Goal: Task Accomplishment & Management: Manage account settings

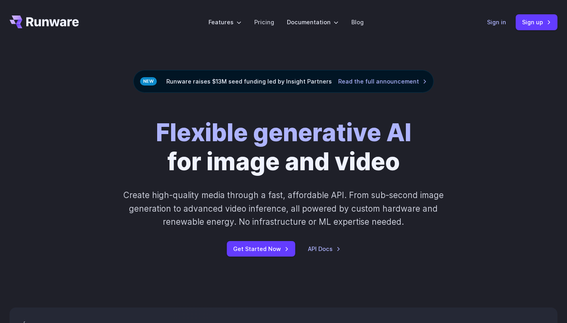
click at [496, 21] on link "Sign in" at bounding box center [496, 21] width 19 height 9
click at [531, 25] on link "Sign up" at bounding box center [536, 22] width 42 height 16
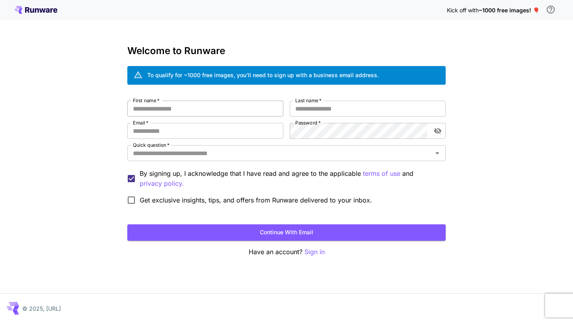
click at [245, 106] on input "First name   *" at bounding box center [205, 109] width 156 height 16
type input "********"
click at [336, 114] on input "Last name   *" at bounding box center [367, 109] width 156 height 16
type input "******"
click at [238, 128] on input "Email   *" at bounding box center [205, 131] width 156 height 16
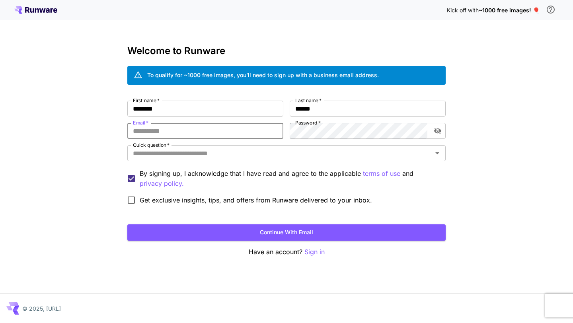
type input "**********"
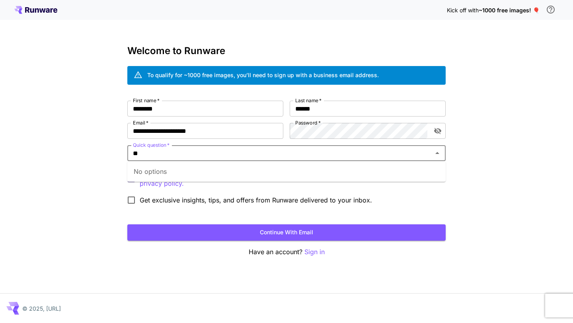
type input "*"
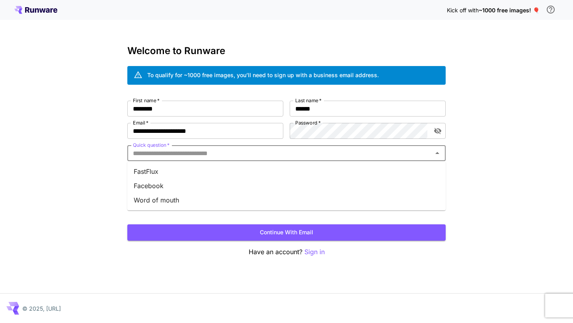
type input "*"
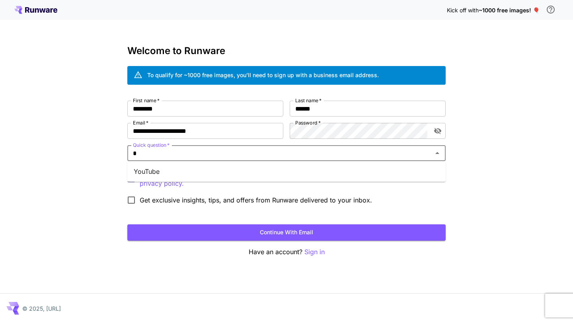
click at [283, 173] on li "YouTube" at bounding box center [286, 171] width 318 height 14
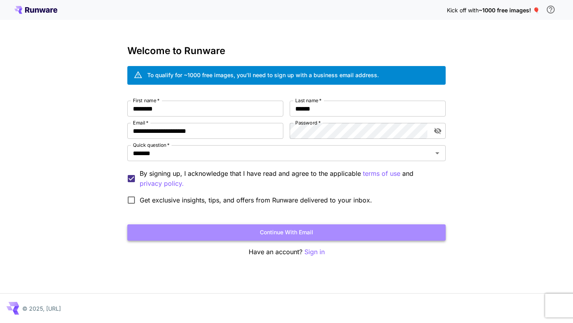
click at [235, 231] on button "Continue with email" at bounding box center [286, 232] width 318 height 16
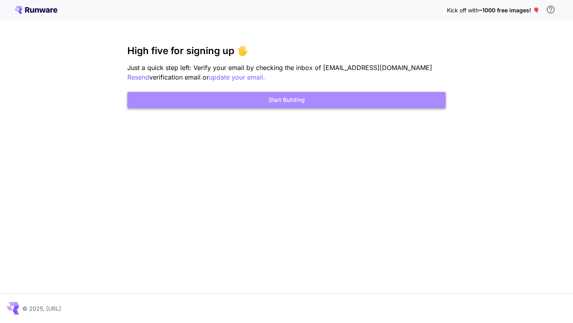
click at [260, 99] on button "Start Building" at bounding box center [286, 100] width 318 height 16
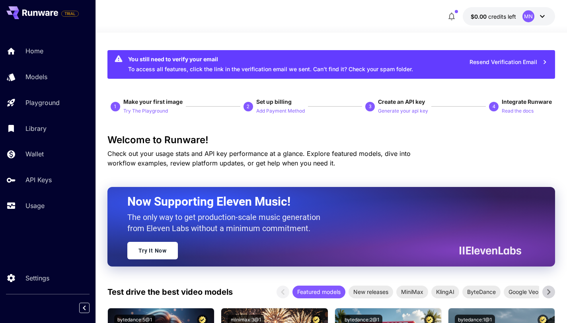
click at [508, 16] on span "credits left" at bounding box center [502, 16] width 28 height 7
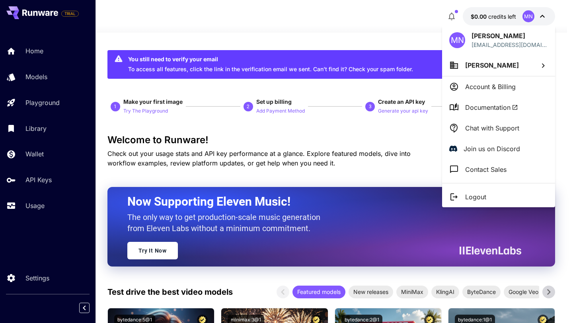
click at [453, 17] on div at bounding box center [286, 161] width 573 height 323
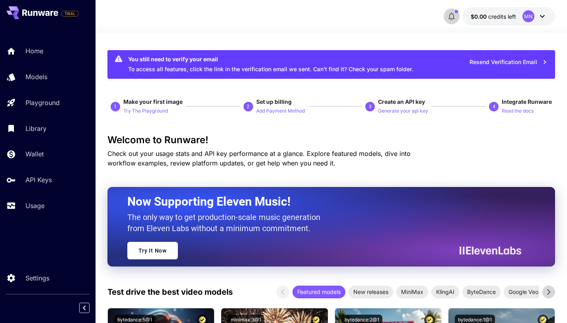
click at [451, 17] on icon "button" at bounding box center [451, 17] width 10 height 10
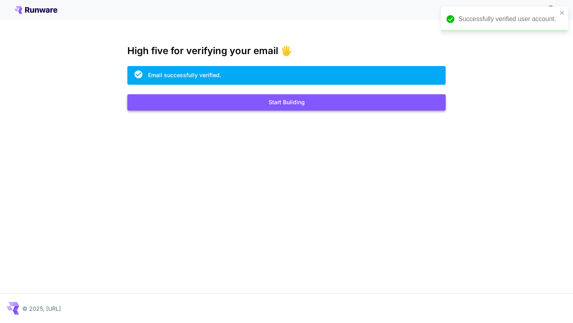
click at [295, 106] on button "Start Building" at bounding box center [286, 102] width 318 height 16
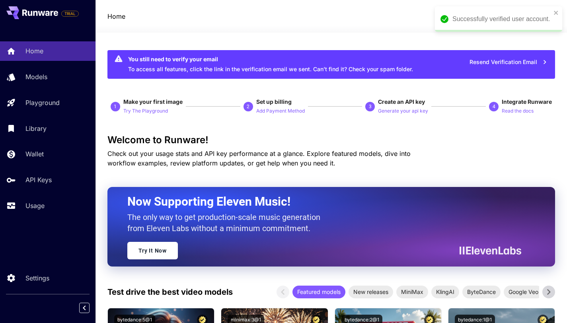
click at [551, 16] on div "Successfully verified user account." at bounding box center [495, 19] width 115 height 14
click at [530, 20] on div "MN" at bounding box center [528, 16] width 12 height 12
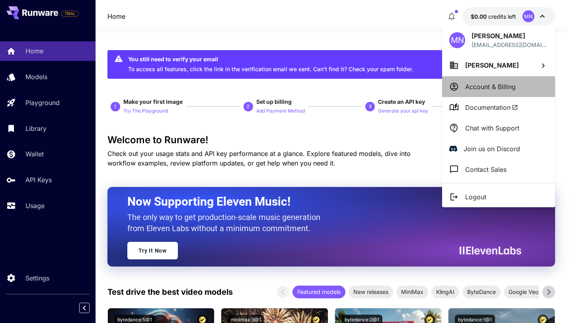
click at [499, 89] on p "Account & Billing" at bounding box center [490, 87] width 50 height 10
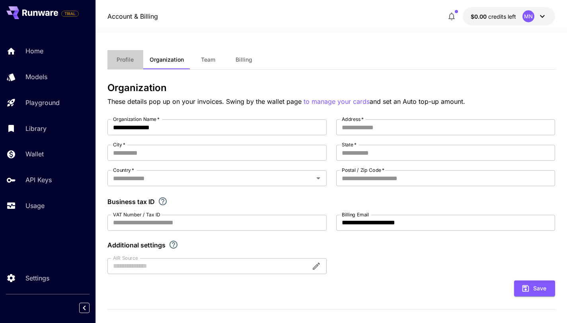
click at [128, 62] on span "Profile" at bounding box center [124, 59] width 17 height 7
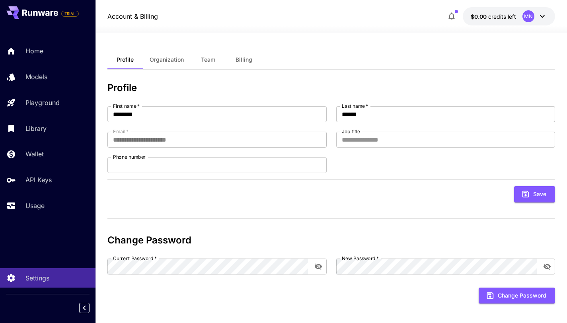
click at [244, 58] on span "Billing" at bounding box center [243, 59] width 17 height 7
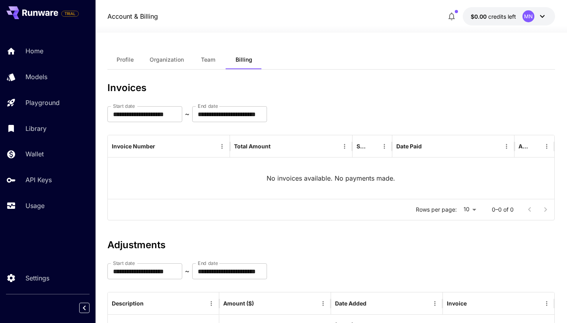
click at [213, 56] on button "Team" at bounding box center [208, 59] width 36 height 19
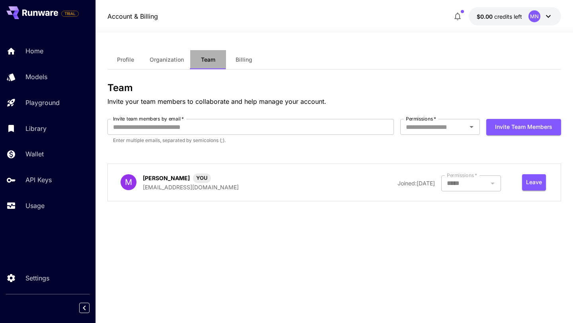
click at [193, 65] on button "Team" at bounding box center [208, 59] width 36 height 19
click at [173, 59] on span "Organization" at bounding box center [166, 59] width 34 height 7
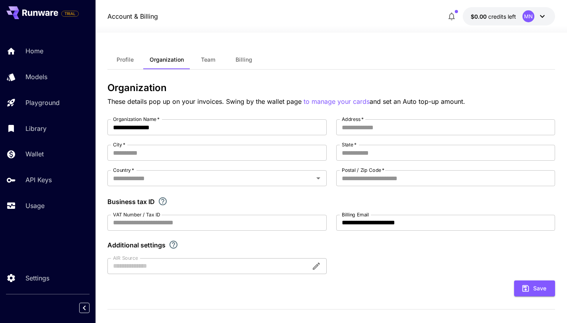
click at [136, 56] on button "Profile" at bounding box center [125, 59] width 36 height 19
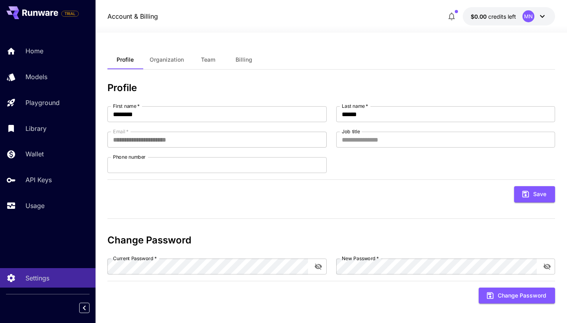
click at [514, 19] on span "credits left" at bounding box center [502, 16] width 28 height 7
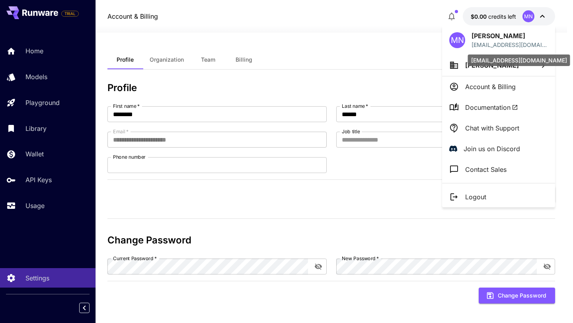
click at [516, 46] on p "mohanajjar85@gmail.com" at bounding box center [509, 45] width 76 height 8
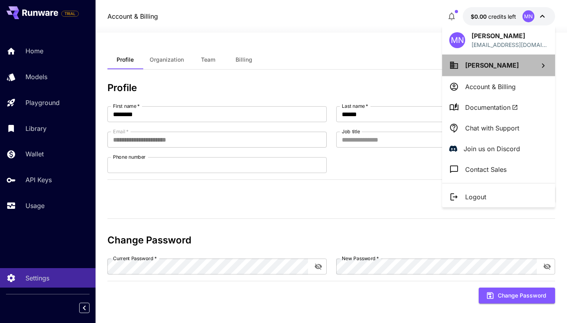
click at [512, 69] on p "Mohammad Najjar" at bounding box center [492, 65] width 54 height 10
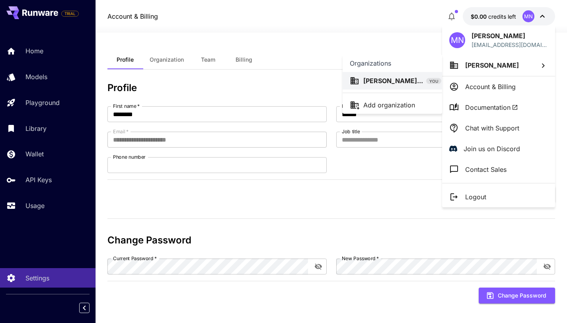
click at [406, 101] on p "Add organization" at bounding box center [389, 105] width 52 height 10
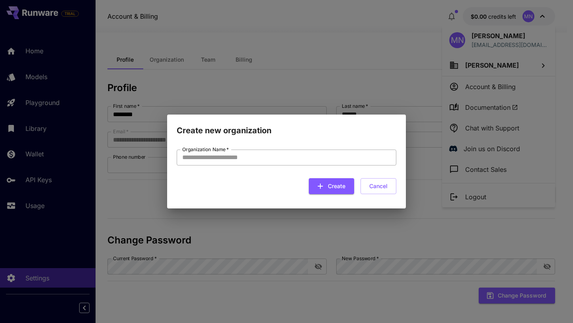
click at [334, 159] on input "Organization Name   *" at bounding box center [286, 157] width 219 height 16
type input "******"
click at [322, 186] on icon "submit" at bounding box center [320, 186] width 9 height 9
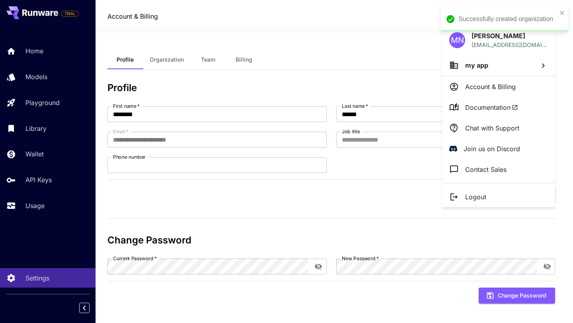
click at [560, 9] on div "Successfully created organization" at bounding box center [504, 18] width 127 height 25
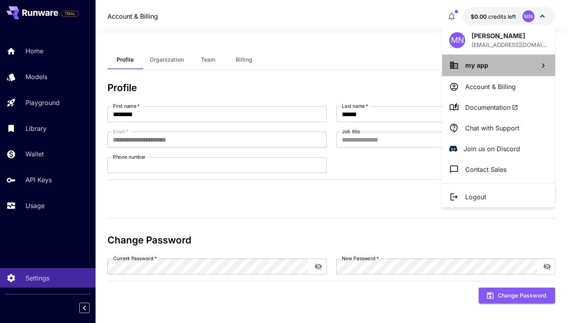
click at [483, 69] on p "my app" at bounding box center [476, 65] width 23 height 10
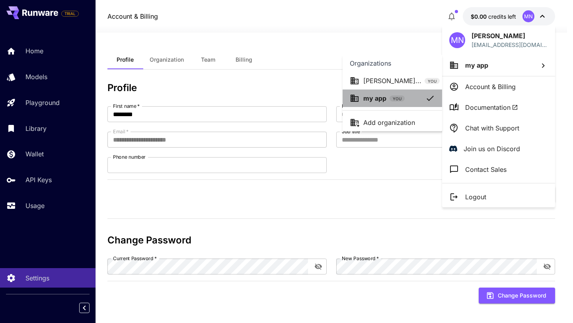
click at [404, 102] on div "my app YOU" at bounding box center [385, 98] width 73 height 10
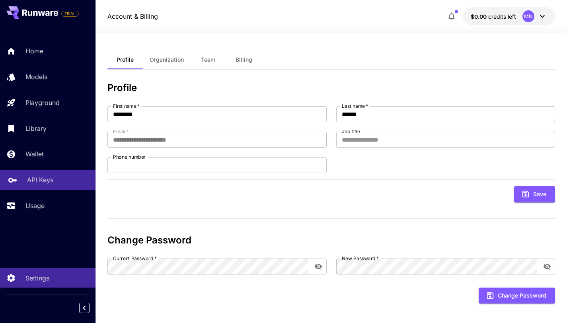
click at [49, 182] on p "API Keys" at bounding box center [40, 180] width 26 height 10
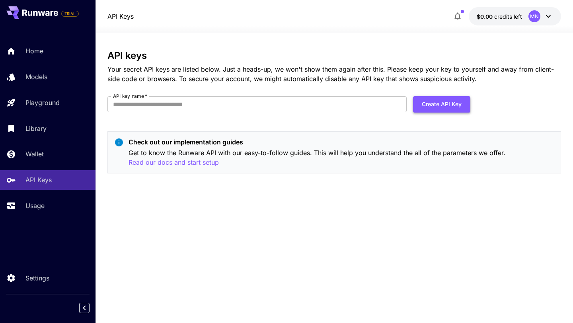
click at [448, 103] on button "Create API Key" at bounding box center [441, 104] width 57 height 16
type input "**********"
click at [452, 105] on button "Create API Key" at bounding box center [441, 104] width 57 height 16
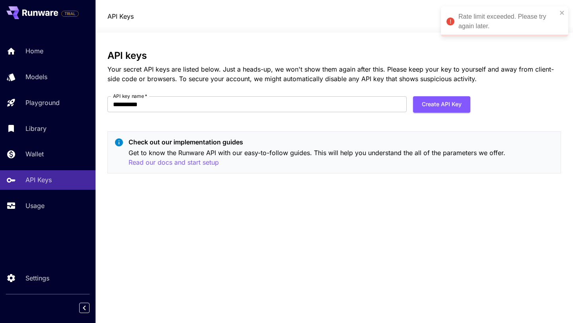
click at [482, 26] on div "Rate limit exceeded. Please try again later." at bounding box center [507, 21] width 99 height 19
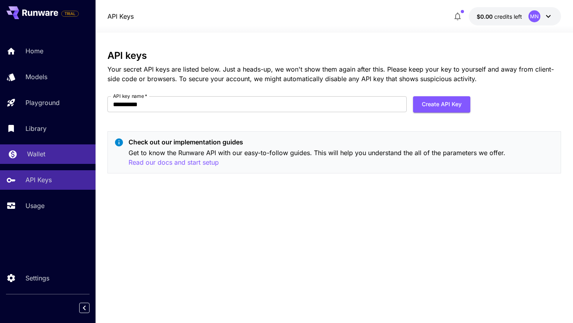
click at [41, 148] on link "Wallet" at bounding box center [47, 153] width 95 height 19
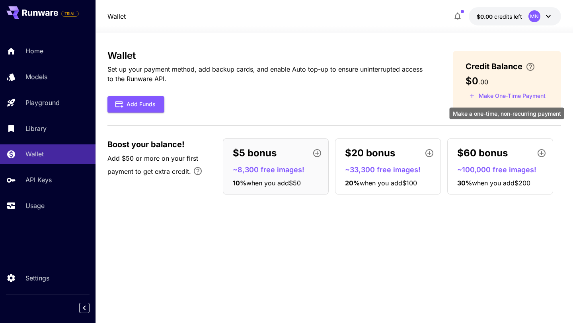
click at [495, 99] on button "Make One-Time Payment" at bounding box center [506, 96] width 83 height 12
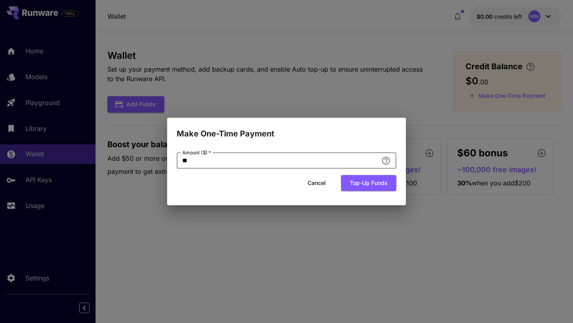
click at [316, 156] on input "**" at bounding box center [277, 161] width 201 height 16
type input "*"
click at [323, 188] on button "Cancel" at bounding box center [317, 183] width 36 height 16
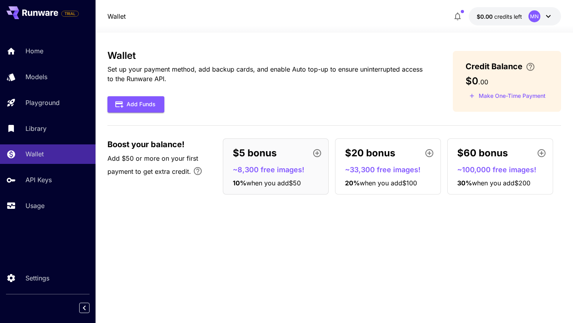
click at [276, 165] on p "~8,300 free images!" at bounding box center [279, 169] width 92 height 11
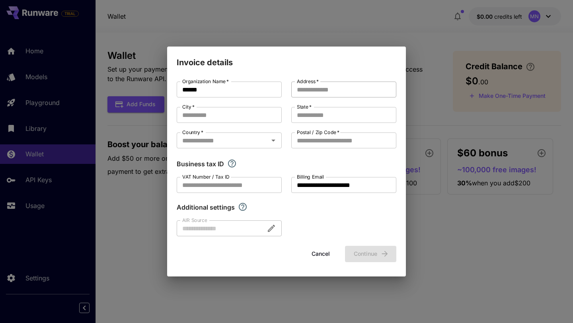
click at [307, 92] on input "Address   *" at bounding box center [343, 90] width 105 height 16
type input "****"
type input "*"
type input "*****"
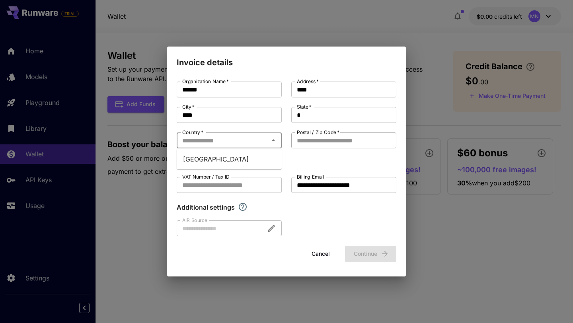
click at [318, 143] on input "Postal / Zip Code   *" at bounding box center [343, 140] width 105 height 16
click at [242, 144] on div "Country   *" at bounding box center [229, 140] width 105 height 16
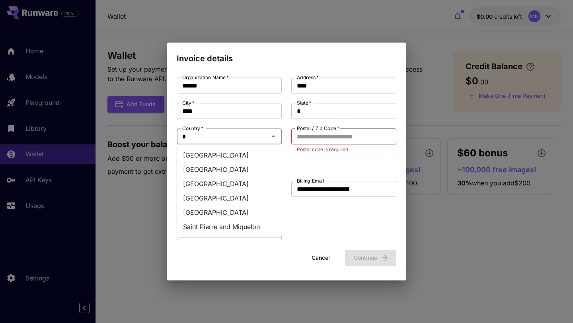
type input "*****"
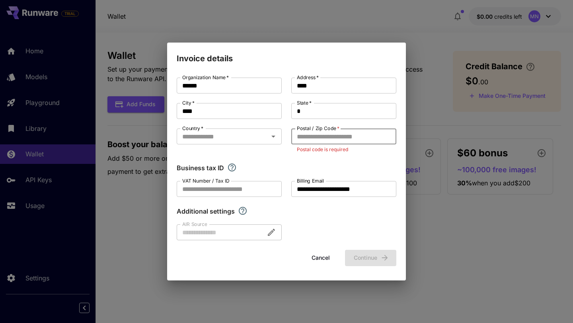
click at [310, 140] on input "Postal / Zip Code   *" at bounding box center [343, 136] width 105 height 16
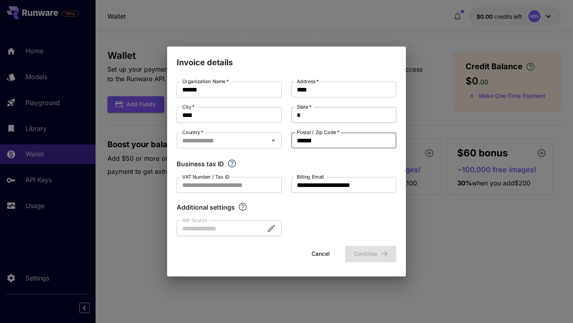
type input "******"
click at [321, 115] on input "*" at bounding box center [343, 115] width 105 height 16
type input "****"
click at [220, 187] on input "VAT Number / Tax ID" at bounding box center [229, 185] width 105 height 16
type input "*"
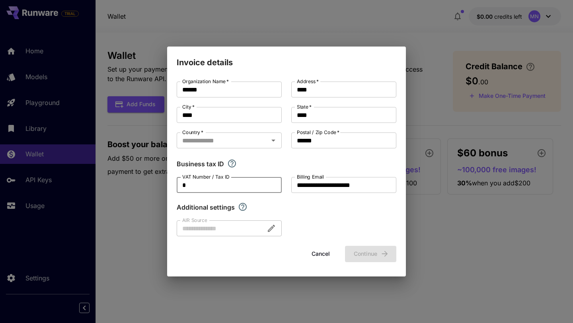
type input "*"
click at [222, 225] on div at bounding box center [229, 228] width 105 height 16
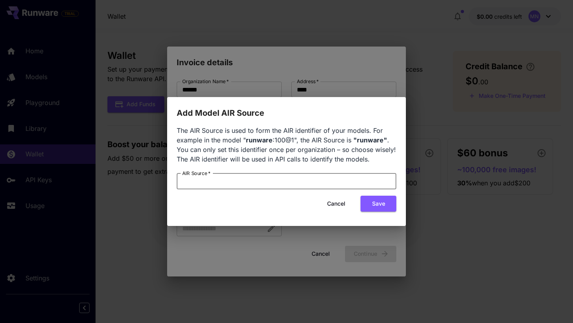
click at [243, 181] on input "AIR Source   *" at bounding box center [286, 181] width 219 height 16
drag, startPoint x: 245, startPoint y: 140, endPoint x: 293, endPoint y: 140, distance: 47.7
click at [293, 140] on span "The AIR Source is used to form the AIR identifier of your models. For example i…" at bounding box center [286, 144] width 219 height 37
click at [360, 140] on b ""runware"" at bounding box center [370, 140] width 34 height 8
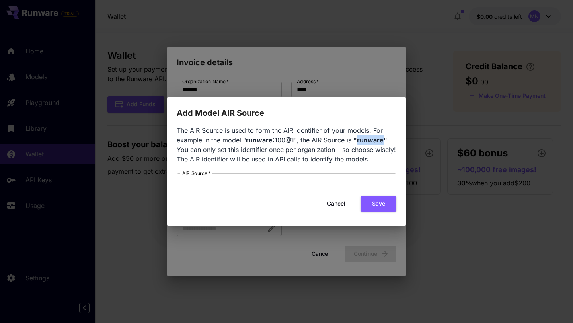
copy b "runware"
click at [313, 178] on input "AIR Source   *" at bounding box center [286, 181] width 219 height 16
paste input "*******"
click at [378, 202] on button "Save" at bounding box center [378, 204] width 36 height 16
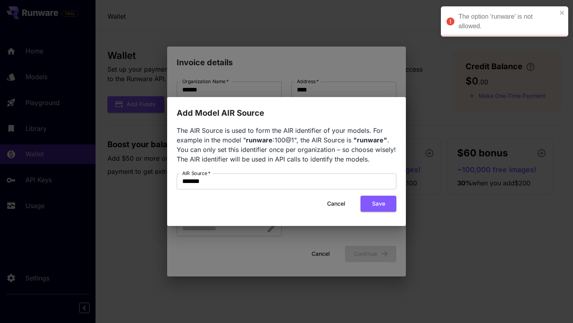
click at [261, 140] on b "runware" at bounding box center [259, 140] width 27 height 8
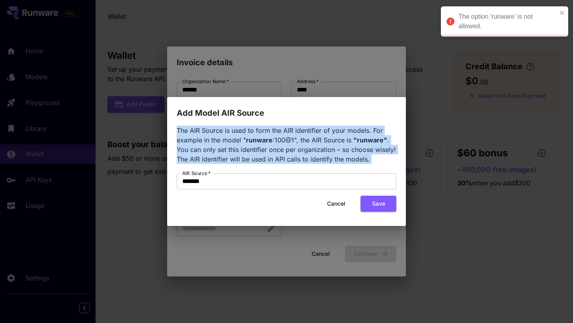
click at [261, 140] on b "runware" at bounding box center [259, 140] width 27 height 8
click at [264, 140] on b "runware" at bounding box center [259, 140] width 27 height 8
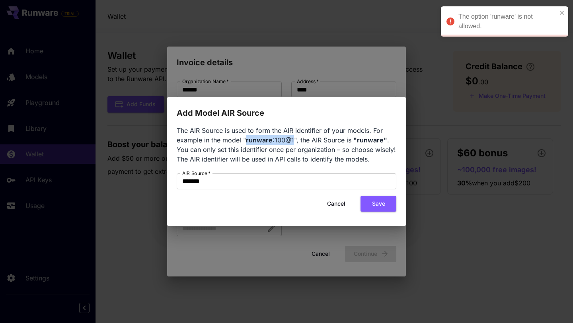
drag, startPoint x: 246, startPoint y: 141, endPoint x: 293, endPoint y: 140, distance: 46.5
click at [293, 140] on span "The AIR Source is used to form the AIR identifier of your models. For example i…" at bounding box center [286, 144] width 219 height 37
copy span "runware :100@1"
click at [334, 181] on input "*******" at bounding box center [286, 181] width 219 height 16
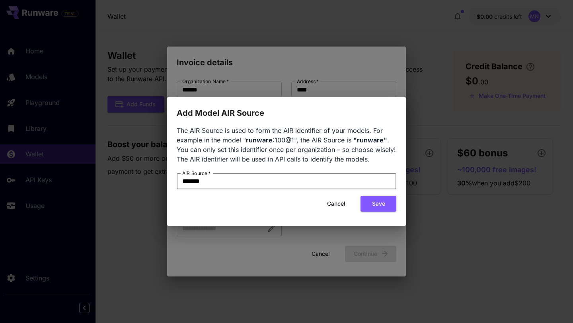
click at [334, 181] on input "*******" at bounding box center [286, 181] width 219 height 16
paste input "******"
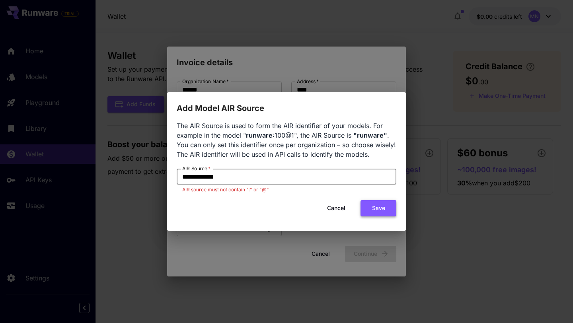
type input "**********"
click at [374, 210] on button "Save" at bounding box center [378, 208] width 36 height 16
click at [349, 206] on button "Cancel" at bounding box center [336, 208] width 36 height 16
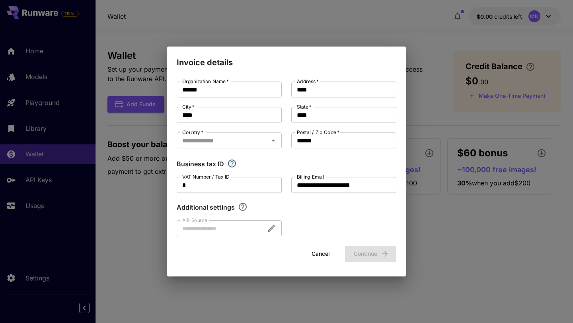
click at [223, 230] on div at bounding box center [229, 228] width 105 height 16
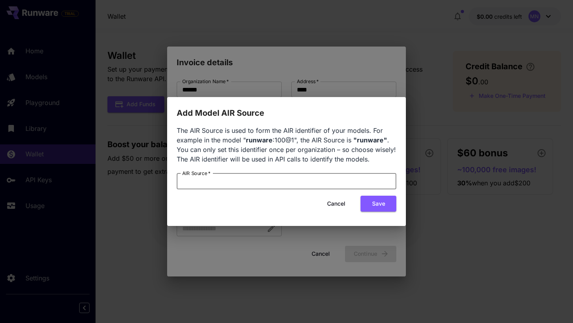
click at [258, 184] on input "AIR Source   *" at bounding box center [286, 181] width 219 height 16
click at [369, 201] on button "Save" at bounding box center [378, 204] width 36 height 16
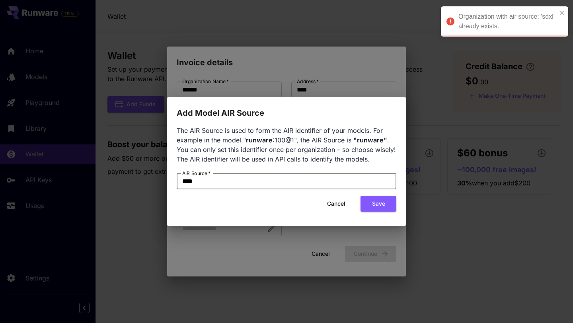
click at [311, 182] on input "****" at bounding box center [286, 181] width 219 height 16
click at [369, 196] on button "Save" at bounding box center [378, 204] width 36 height 16
click at [194, 182] on input "******" at bounding box center [286, 181] width 219 height 16
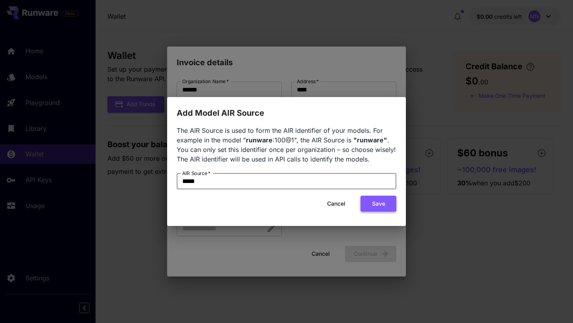
type input "*****"
click at [374, 202] on button "Save" at bounding box center [378, 204] width 36 height 16
type input "*****"
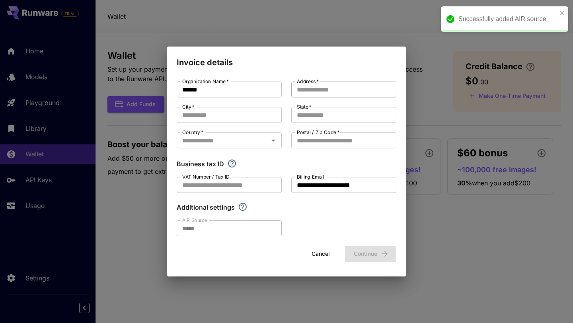
click at [354, 97] on input "Address   *" at bounding box center [343, 90] width 105 height 16
type input "****"
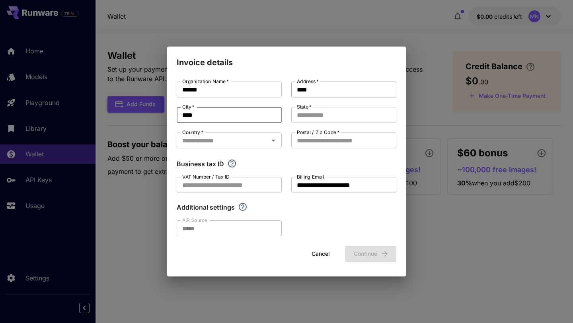
type input "****"
type input "*****"
click at [391, 138] on input "Postal / Zip Code   *" at bounding box center [343, 140] width 105 height 16
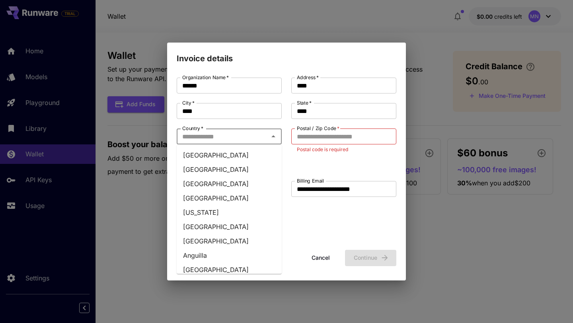
click at [204, 145] on body "**********" at bounding box center [286, 161] width 573 height 323
type input "*"
click at [198, 210] on li "Qatar" at bounding box center [229, 212] width 105 height 14
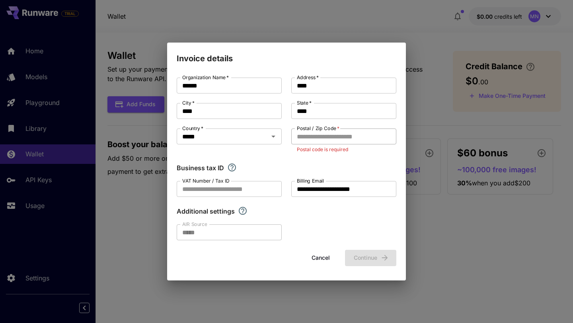
click at [319, 140] on input "Postal / Zip Code   *" at bounding box center [343, 136] width 105 height 16
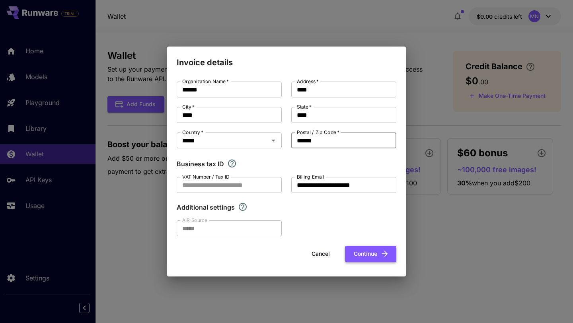
type input "******"
click at [374, 251] on button "Continue" at bounding box center [370, 254] width 51 height 16
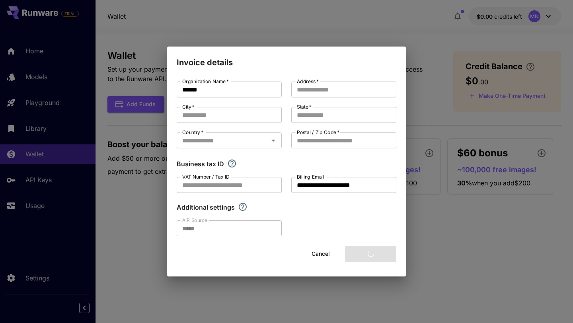
type input "****"
type input "******"
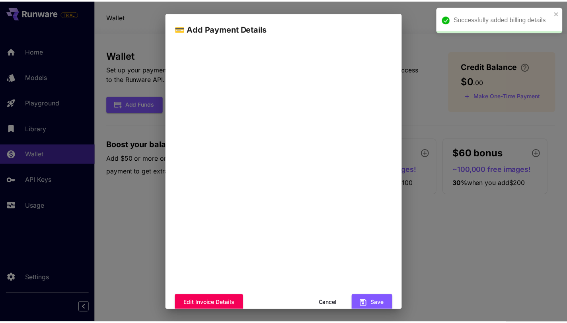
scroll to position [44, 0]
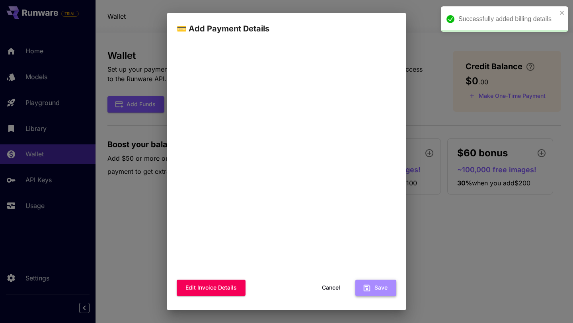
click at [358, 282] on button "Save" at bounding box center [375, 288] width 41 height 16
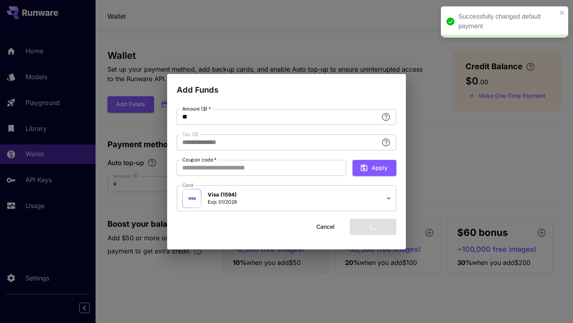
type input "****"
click at [284, 126] on div "**********" at bounding box center [286, 161] width 219 height 104
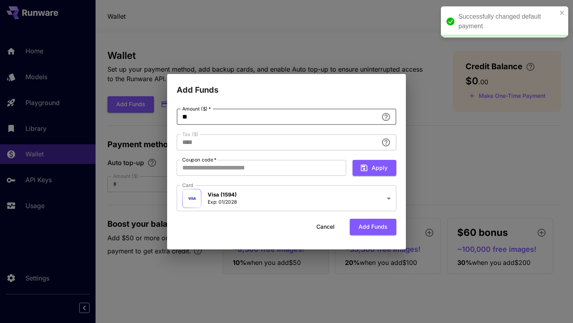
click at [288, 122] on input "**" at bounding box center [277, 117] width 201 height 16
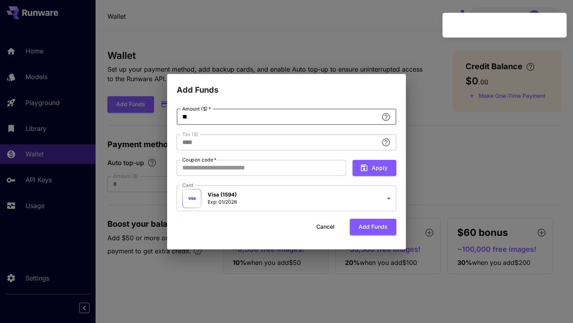
type input "*"
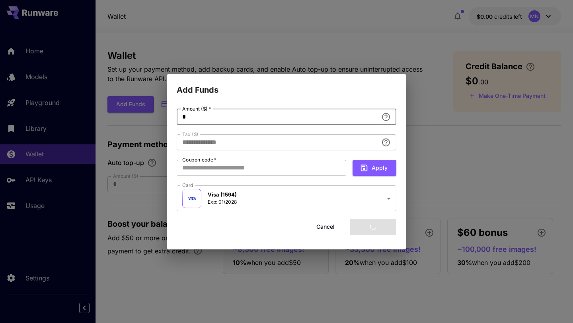
type input "****"
type input "*"
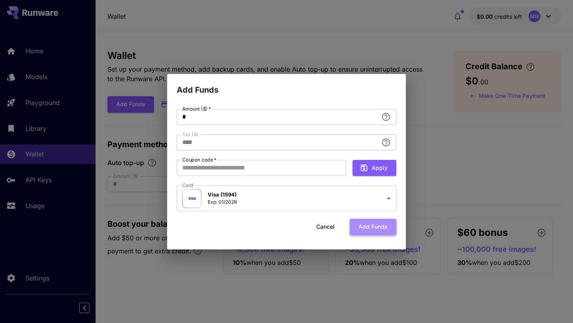
click at [385, 225] on button "Add funds" at bounding box center [372, 227] width 47 height 16
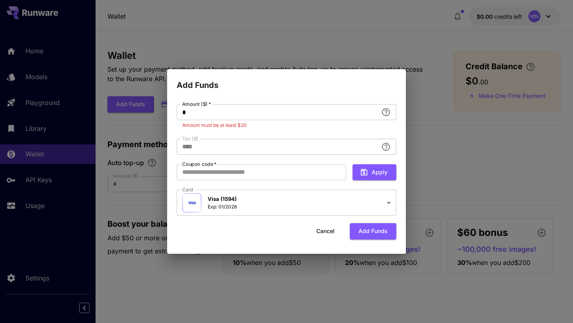
click at [331, 230] on button "Cancel" at bounding box center [325, 231] width 36 height 16
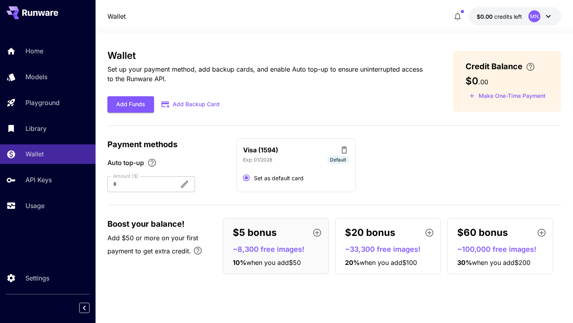
click at [292, 232] on div "$5 bonus" at bounding box center [279, 233] width 92 height 16
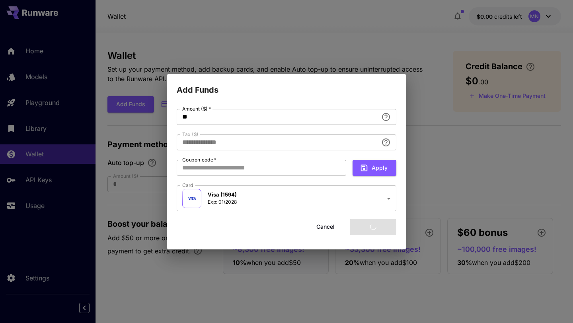
type input "****"
click at [324, 221] on button "Cancel" at bounding box center [325, 227] width 36 height 16
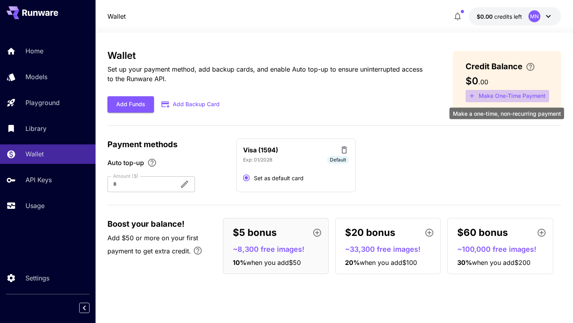
click at [492, 97] on button "Make One-Time Payment" at bounding box center [506, 96] width 83 height 12
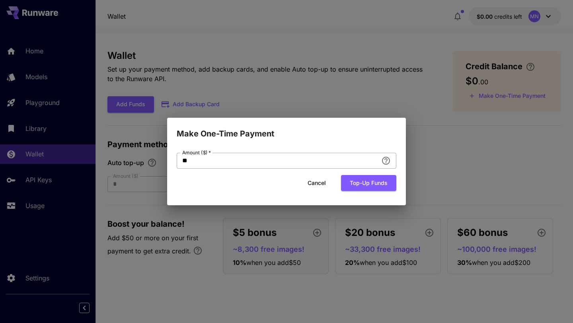
click at [317, 155] on input "**" at bounding box center [277, 161] width 201 height 16
type input "*"
click at [360, 181] on button "Top-up funds" at bounding box center [368, 183] width 55 height 16
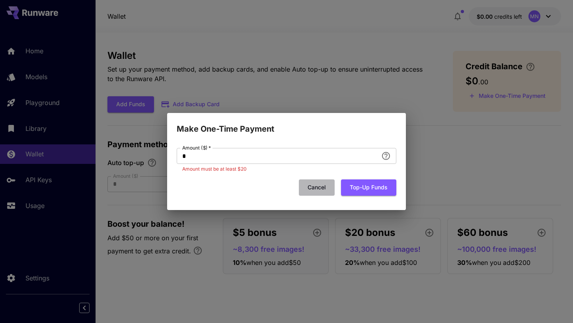
click at [301, 188] on button "Cancel" at bounding box center [317, 187] width 36 height 16
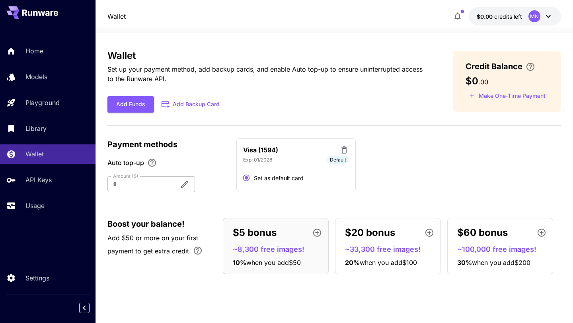
click at [157, 181] on div at bounding box center [140, 184] width 66 height 16
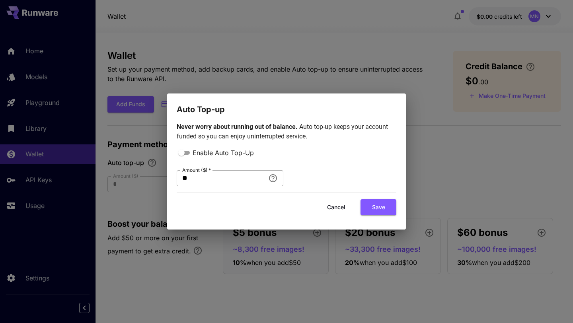
click at [213, 177] on input "**" at bounding box center [221, 178] width 88 height 16
type input "*"
click at [364, 204] on button "Save" at bounding box center [378, 207] width 36 height 16
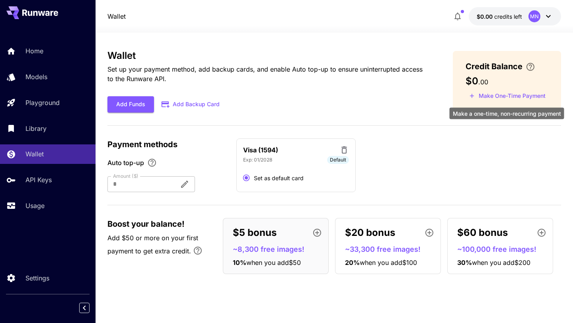
click at [499, 94] on button "Make One-Time Payment" at bounding box center [506, 96] width 83 height 12
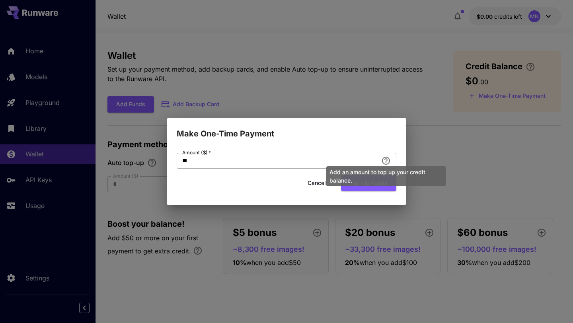
click at [387, 162] on div "Add an amount to top up your credit balance." at bounding box center [385, 174] width 121 height 26
click at [350, 162] on div "Add an amount to top up your credit balance." at bounding box center [385, 174] width 121 height 26
click at [321, 157] on input "**" at bounding box center [277, 161] width 201 height 16
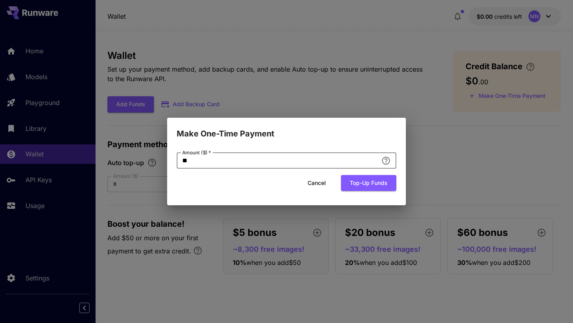
click at [321, 157] on input "**" at bounding box center [277, 161] width 201 height 16
type input "*"
click at [363, 183] on button "Top-up funds" at bounding box center [368, 183] width 55 height 16
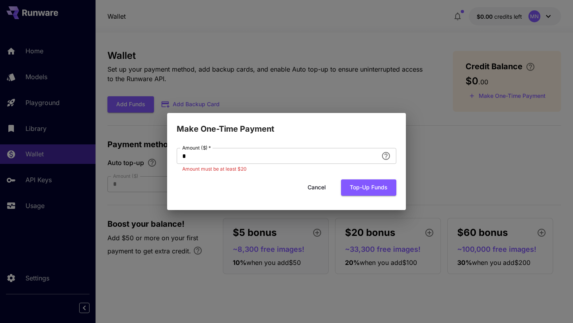
click at [318, 186] on button "Cancel" at bounding box center [317, 187] width 36 height 16
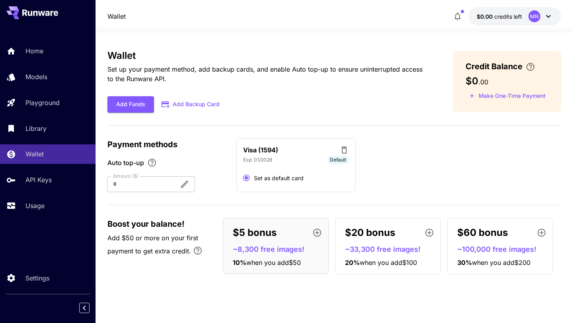
click at [550, 15] on icon at bounding box center [548, 17] width 10 height 10
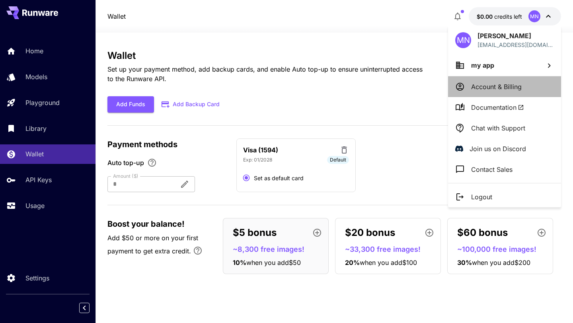
click at [544, 86] on li "Account & Billing" at bounding box center [504, 86] width 113 height 21
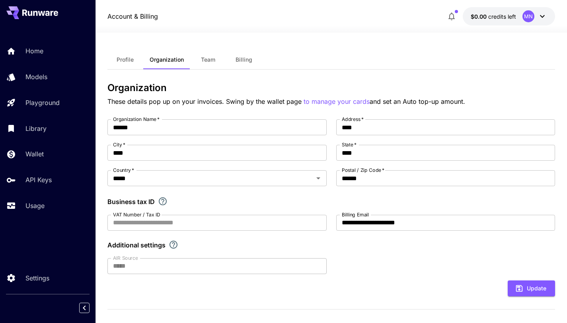
click at [250, 62] on span "Billing" at bounding box center [243, 59] width 17 height 7
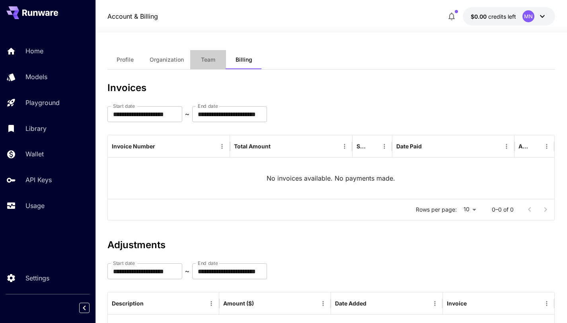
click at [208, 66] on button "Team" at bounding box center [208, 59] width 36 height 19
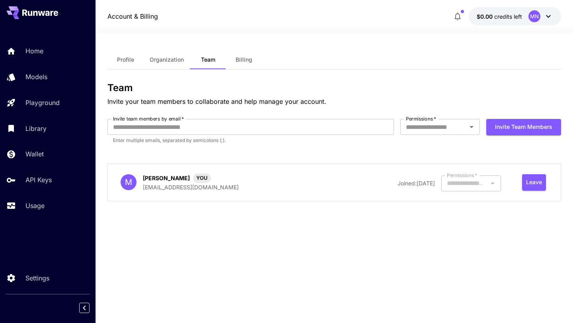
click at [172, 61] on span "Organization" at bounding box center [166, 59] width 34 height 7
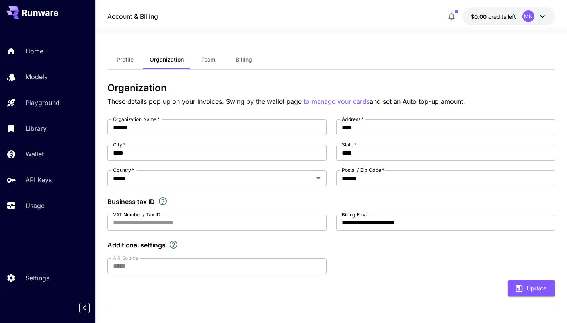
click at [210, 59] on span "Team" at bounding box center [208, 59] width 14 height 7
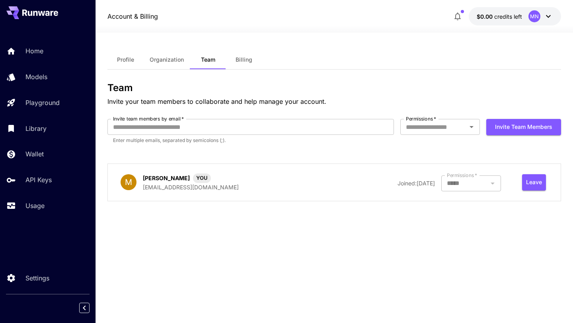
click at [171, 55] on button "Organization" at bounding box center [166, 59] width 47 height 19
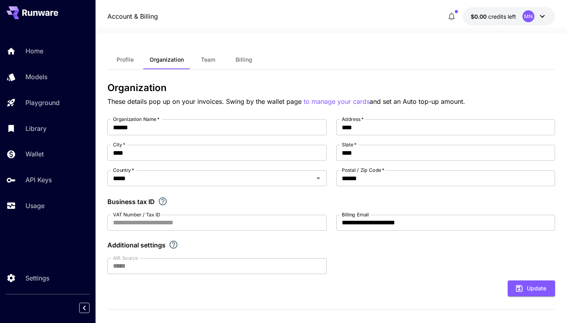
click at [134, 62] on button "Profile" at bounding box center [125, 59] width 36 height 19
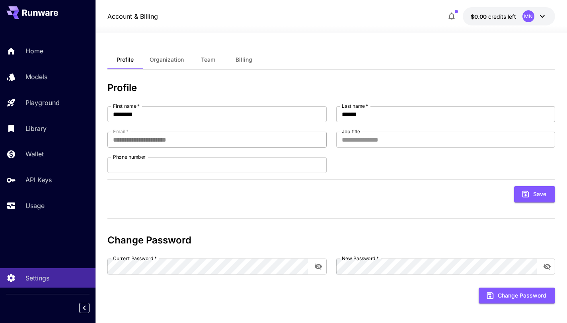
scroll to position [4, 0]
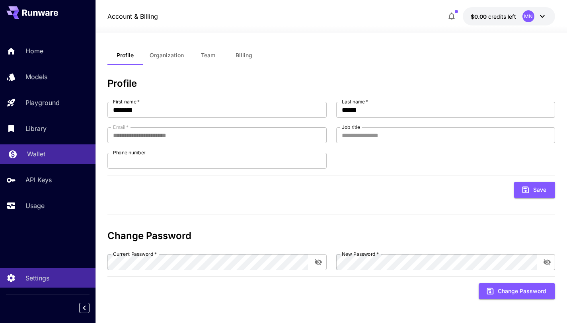
click at [51, 156] on div "Wallet" at bounding box center [58, 154] width 62 height 10
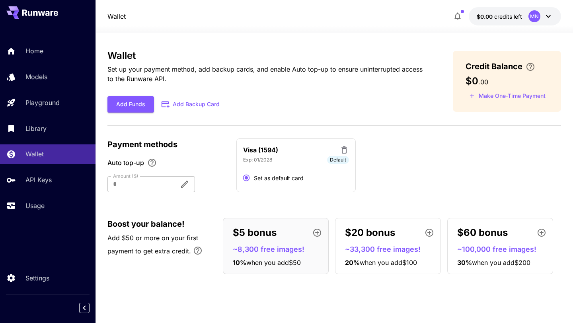
click at [346, 150] on icon at bounding box center [344, 149] width 6 height 7
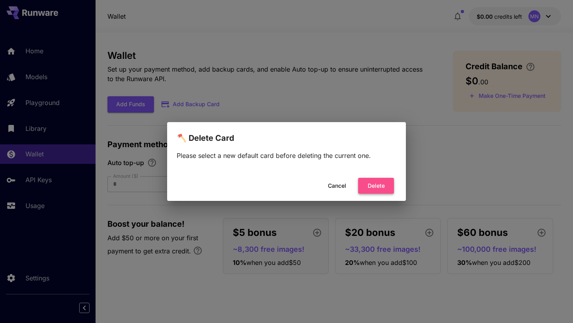
click at [376, 188] on button "Delete" at bounding box center [376, 186] width 36 height 16
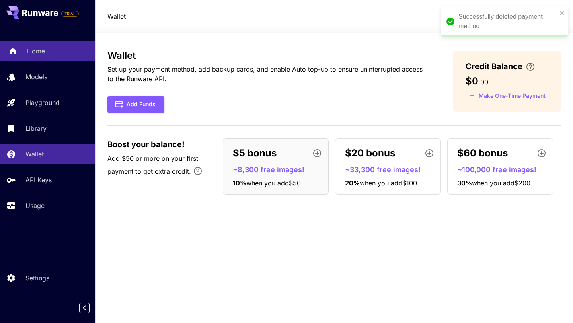
click at [36, 51] on p "Home" at bounding box center [36, 51] width 18 height 10
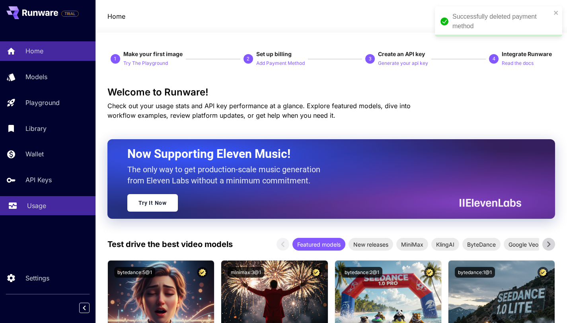
click at [48, 209] on div "Usage" at bounding box center [58, 206] width 62 height 10
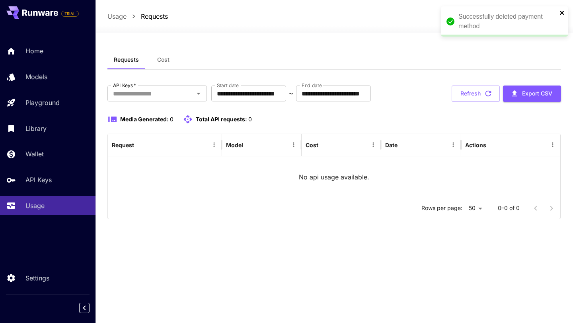
click at [563, 12] on icon "close" at bounding box center [562, 13] width 6 height 6
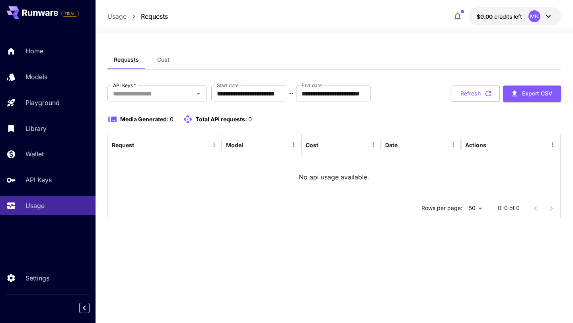
click at [543, 14] on icon at bounding box center [548, 17] width 10 height 10
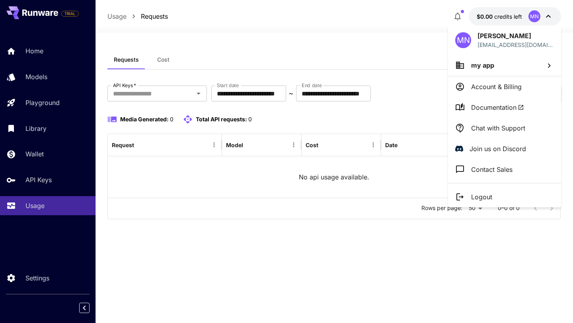
click at [288, 213] on div at bounding box center [286, 161] width 573 height 323
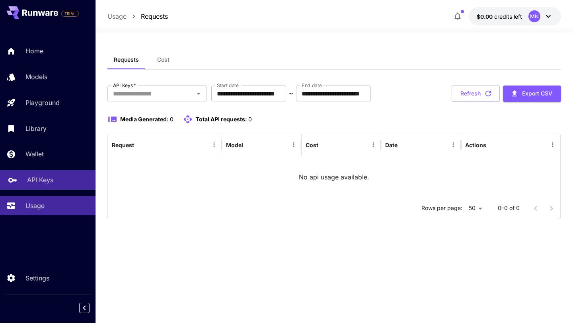
click at [52, 179] on div "API Keys" at bounding box center [58, 180] width 62 height 10
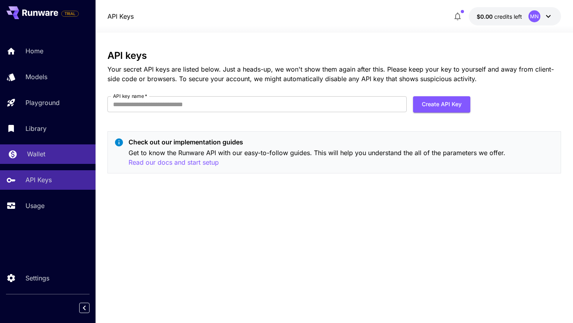
click at [58, 164] on link "Wallet" at bounding box center [47, 153] width 95 height 19
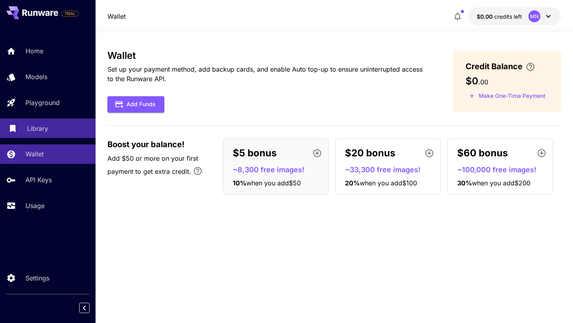
click at [60, 136] on link "Library" at bounding box center [47, 127] width 95 height 19
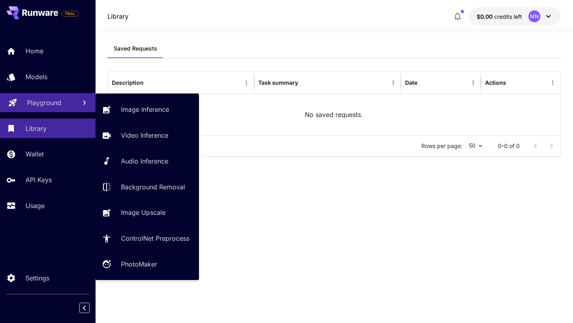
click at [60, 107] on p "Playground" at bounding box center [44, 103] width 34 height 10
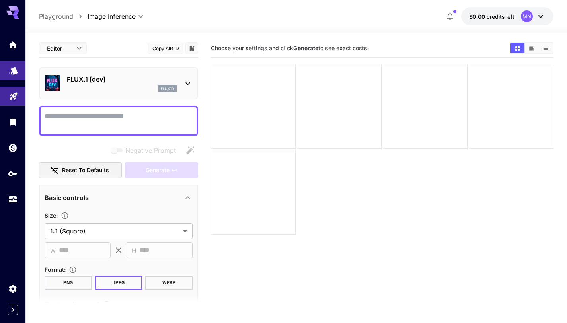
click at [13, 73] on icon "Models" at bounding box center [14, 68] width 10 height 10
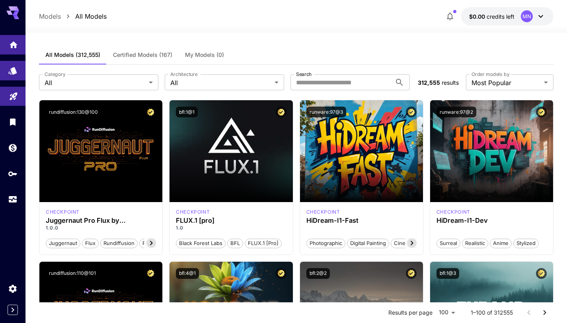
click at [13, 48] on link at bounding box center [12, 44] width 25 height 19
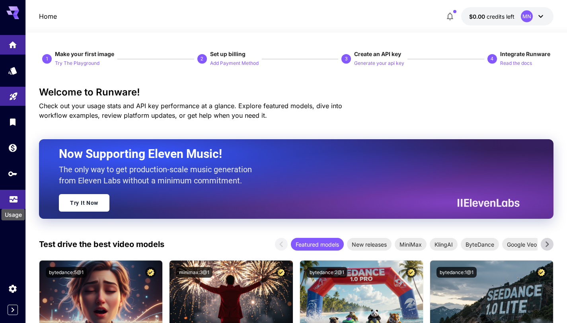
click at [16, 198] on icon "Usage" at bounding box center [14, 196] width 8 height 4
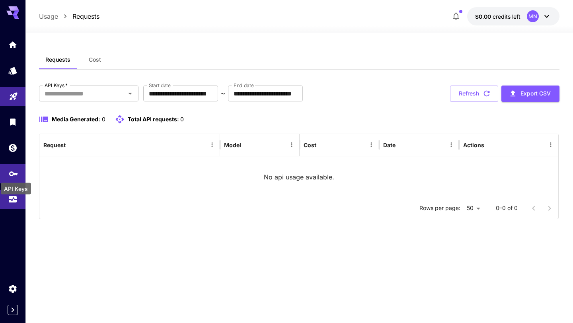
click at [15, 174] on icon "API Keys" at bounding box center [14, 171] width 10 height 10
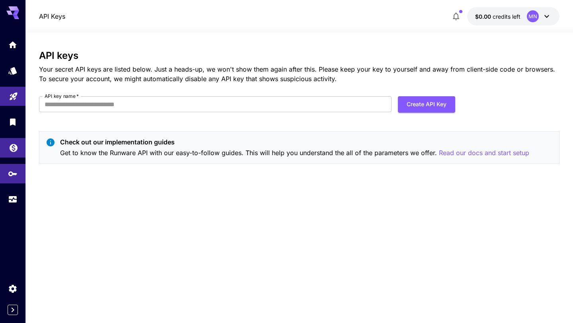
click at [12, 153] on link at bounding box center [12, 147] width 25 height 19
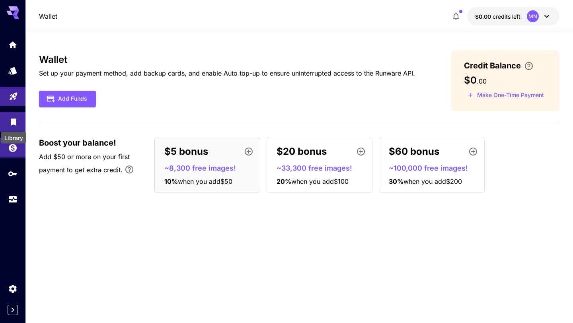
click at [9, 126] on div "Library" at bounding box center [13, 135] width 27 height 18
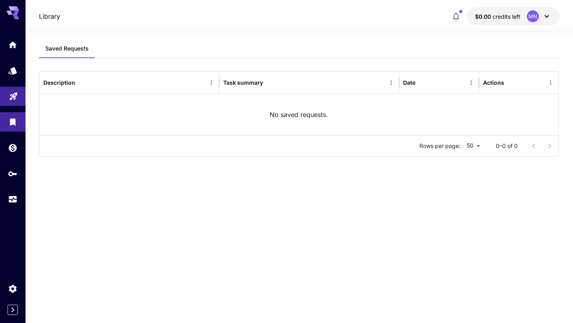
click at [14, 108] on div at bounding box center [12, 122] width 25 height 174
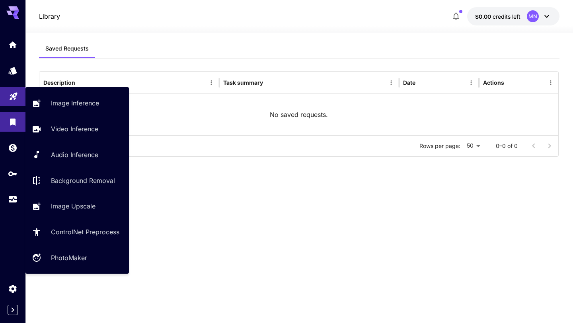
click at [14, 99] on icon "Playground" at bounding box center [14, 94] width 10 height 10
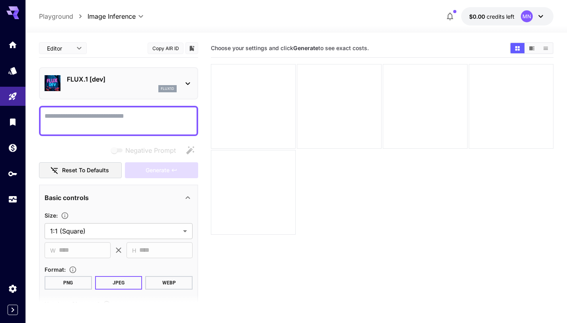
click at [537, 16] on icon at bounding box center [541, 17] width 10 height 10
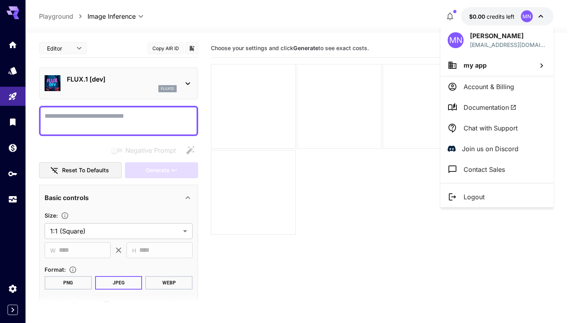
click at [473, 60] on p "my app" at bounding box center [474, 65] width 23 height 10
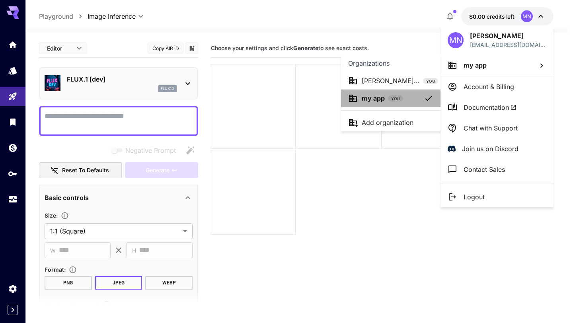
click at [401, 97] on span "YOU" at bounding box center [395, 99] width 15 height 6
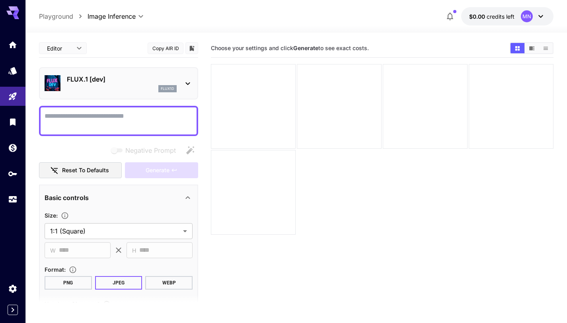
click at [543, 18] on icon at bounding box center [541, 17] width 10 height 10
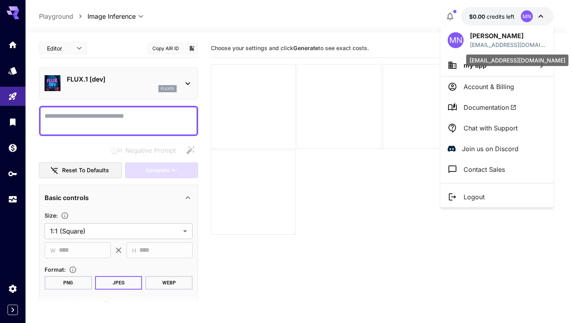
click at [512, 47] on p "mohanajjar85@gmail.com" at bounding box center [508, 45] width 76 height 8
click at [524, 66] on div "mohanajjar85@gmail.com" at bounding box center [517, 58] width 104 height 18
click at [516, 74] on li "my app" at bounding box center [496, 64] width 113 height 21
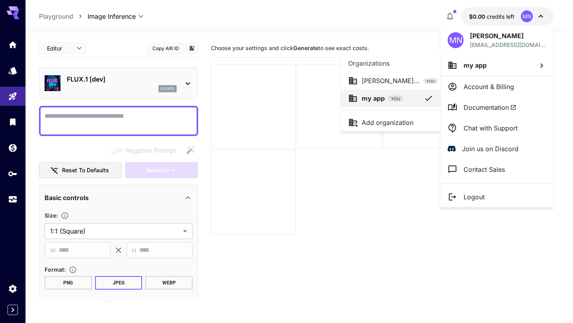
click at [401, 82] on p "Mohammad Najja..." at bounding box center [390, 81] width 58 height 10
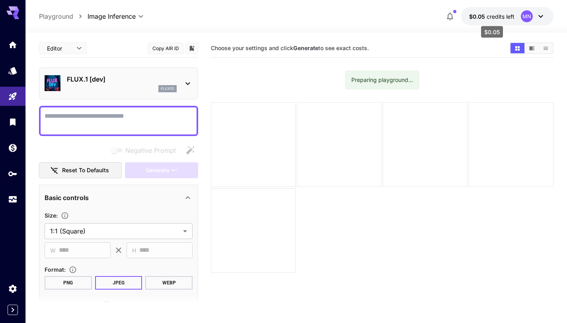
click at [496, 18] on span "credits left" at bounding box center [500, 16] width 28 height 7
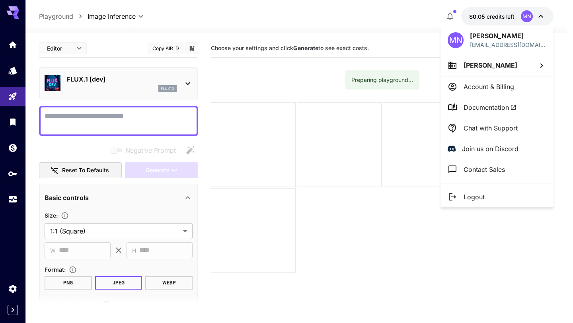
click at [496, 18] on div at bounding box center [286, 161] width 573 height 323
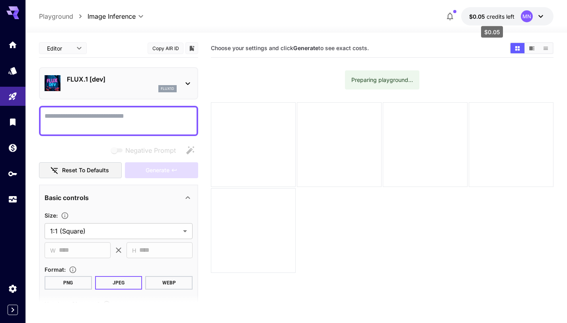
click at [496, 18] on span "credits left" at bounding box center [500, 16] width 28 height 7
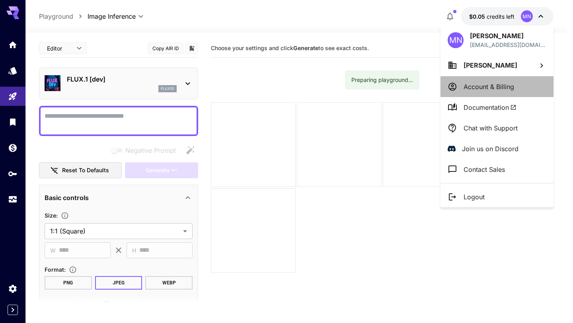
click at [479, 88] on p "Account & Billing" at bounding box center [488, 87] width 50 height 10
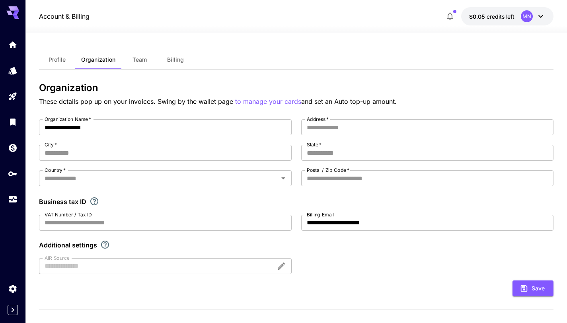
click at [179, 57] on span "Billing" at bounding box center [175, 59] width 17 height 7
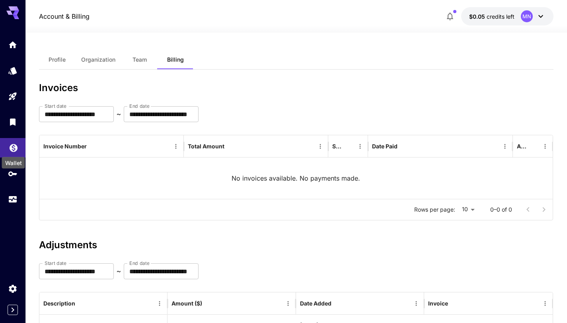
click at [13, 148] on icon "Wallet" at bounding box center [14, 146] width 8 height 8
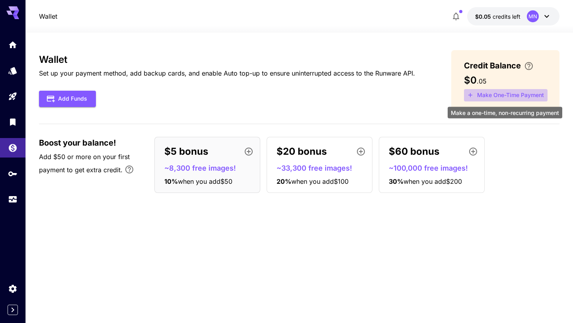
click at [496, 97] on button "Make One-Time Payment" at bounding box center [505, 95] width 83 height 12
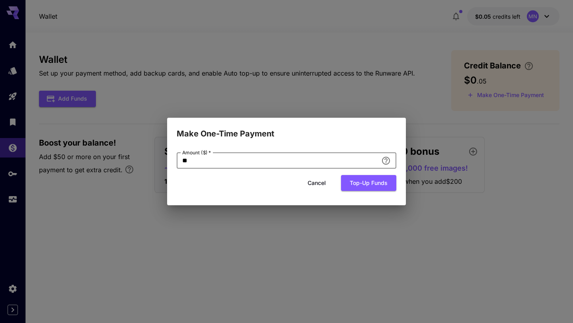
click at [303, 158] on input "**" at bounding box center [277, 161] width 201 height 16
type input "*"
click at [361, 183] on button "Top-up funds" at bounding box center [368, 183] width 55 height 16
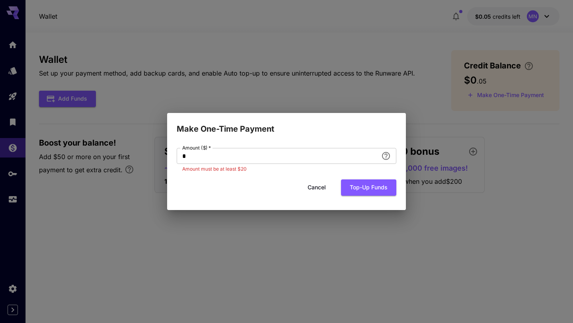
click at [318, 189] on button "Cancel" at bounding box center [317, 187] width 36 height 16
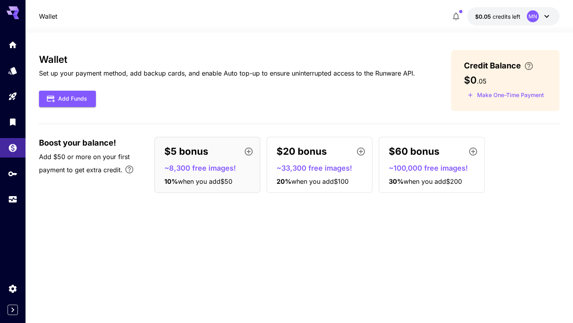
click at [451, 14] on icon "button" at bounding box center [456, 17] width 10 height 10
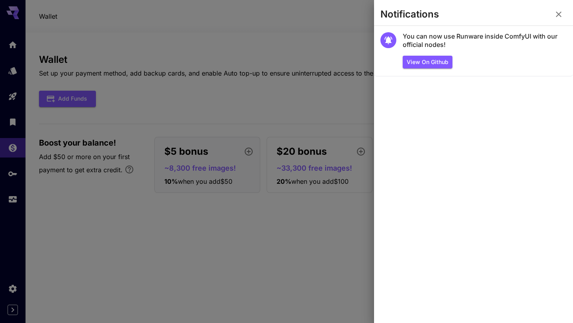
click at [311, 57] on div at bounding box center [286, 161] width 573 height 323
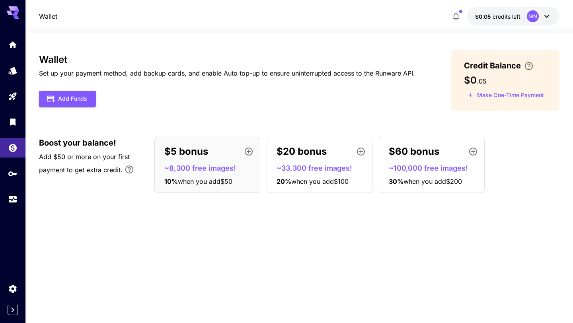
click at [545, 17] on icon at bounding box center [547, 17] width 10 height 10
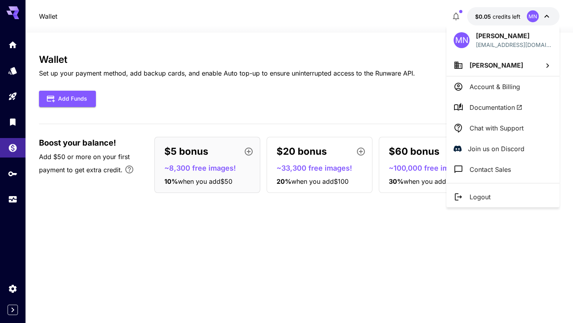
click at [483, 105] on span "Documentation" at bounding box center [495, 108] width 53 height 10
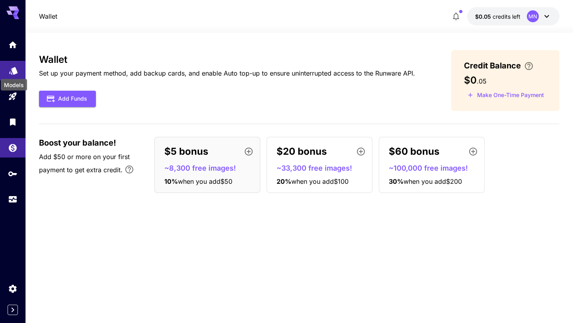
click at [15, 70] on icon "Models" at bounding box center [13, 68] width 8 height 8
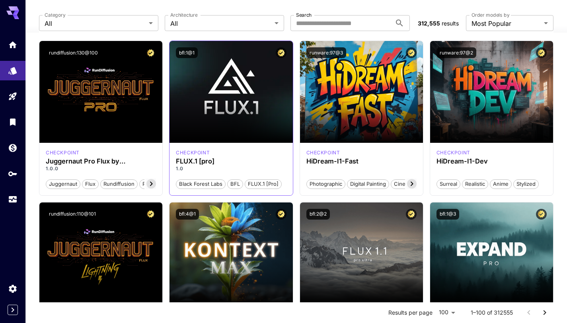
scroll to position [69, 0]
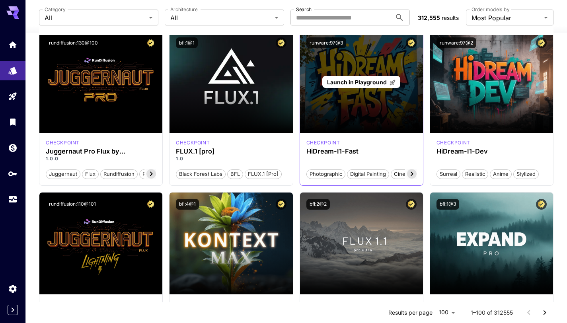
click at [391, 108] on div "Launch in Playground" at bounding box center [361, 82] width 123 height 102
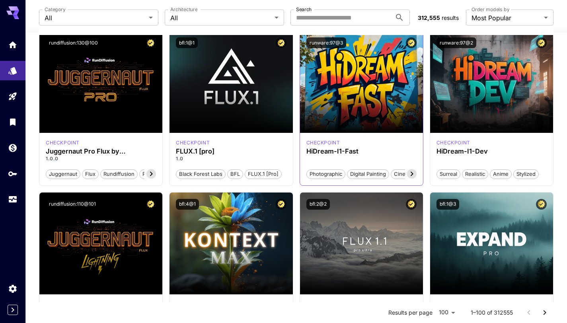
click at [410, 173] on icon at bounding box center [412, 174] width 10 height 10
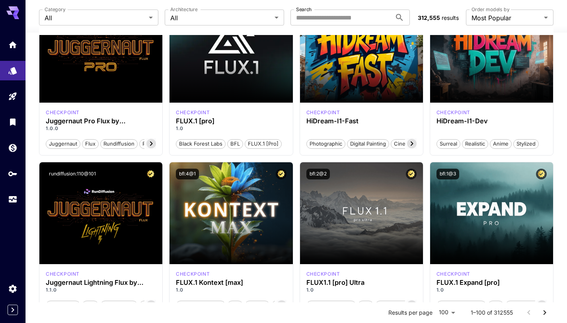
scroll to position [0, 0]
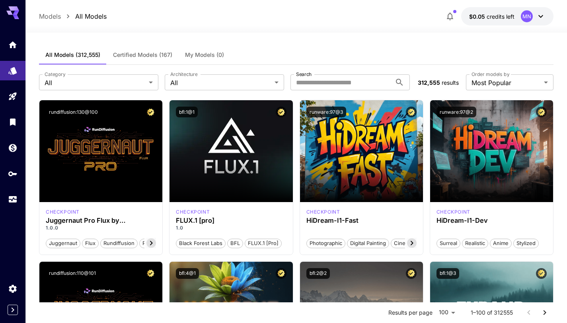
click at [151, 54] on span "Certified Models (167)" at bounding box center [142, 54] width 59 height 7
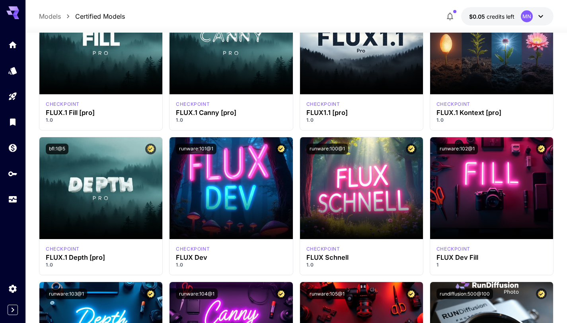
scroll to position [367, 0]
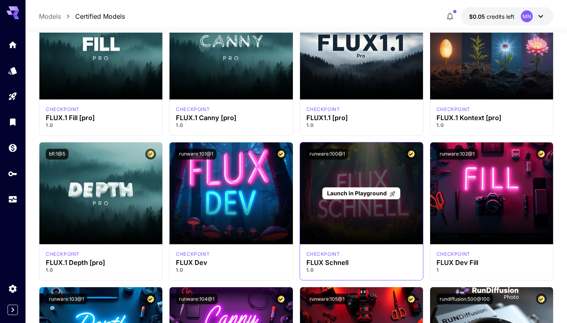
click at [349, 229] on div "Launch in Playground" at bounding box center [361, 193] width 123 height 102
click at [364, 194] on span "Launch in Playground" at bounding box center [357, 193] width 60 height 7
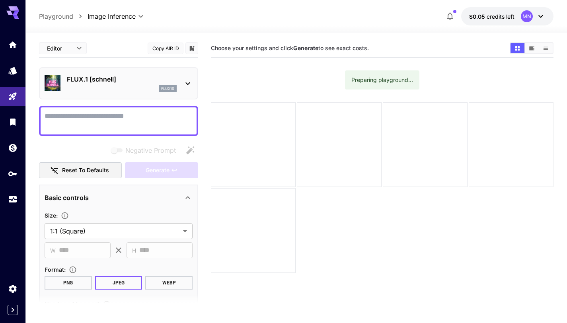
click at [94, 82] on p "FLUX.1 [schnell]" at bounding box center [122, 79] width 110 height 10
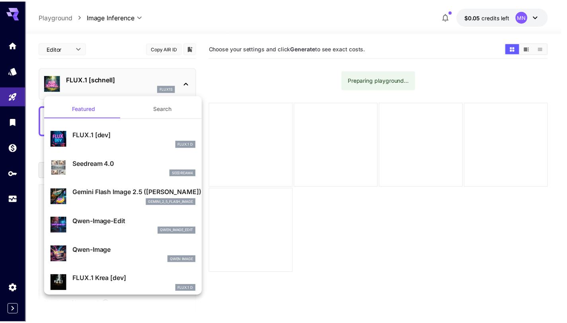
scroll to position [63, 0]
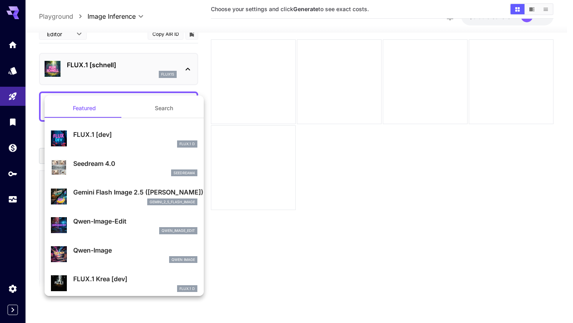
click at [9, 68] on div at bounding box center [286, 161] width 573 height 323
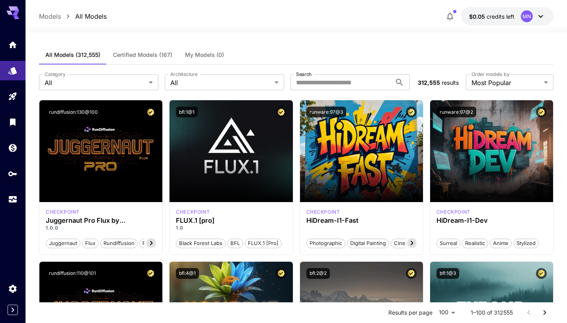
click at [146, 54] on span "Certified Models (167)" at bounding box center [142, 54] width 59 height 7
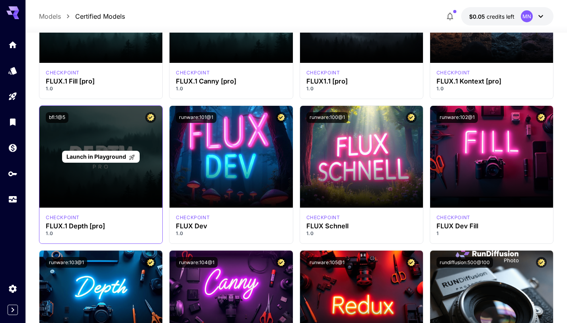
scroll to position [404, 0]
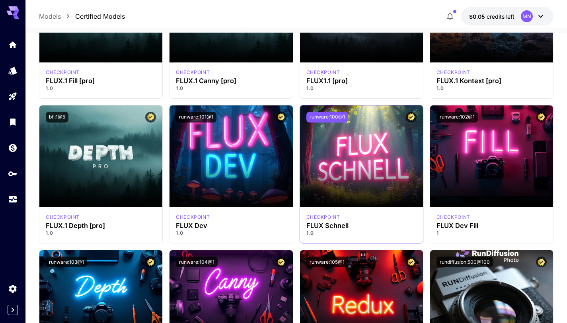
click at [312, 119] on button "runware:100@1" at bounding box center [327, 117] width 42 height 11
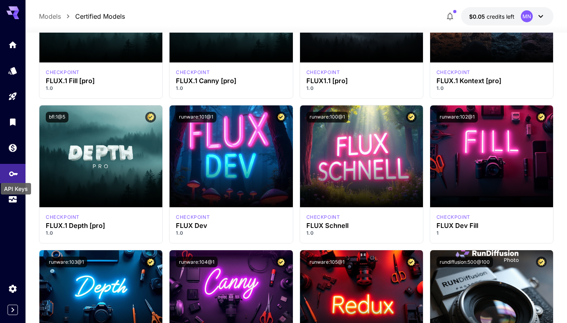
click at [14, 172] on icon "API Keys" at bounding box center [14, 171] width 10 height 10
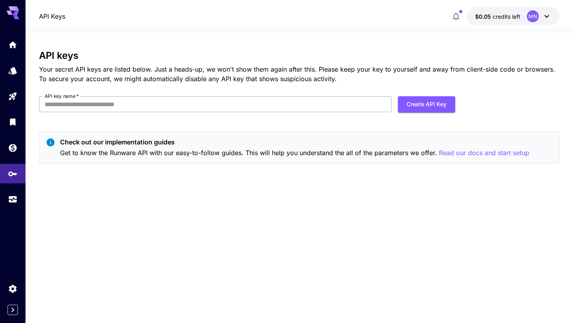
click at [327, 110] on input "API key name   *" at bounding box center [215, 104] width 352 height 16
type input "*******"
click at [401, 109] on button "Create API Key" at bounding box center [426, 104] width 57 height 16
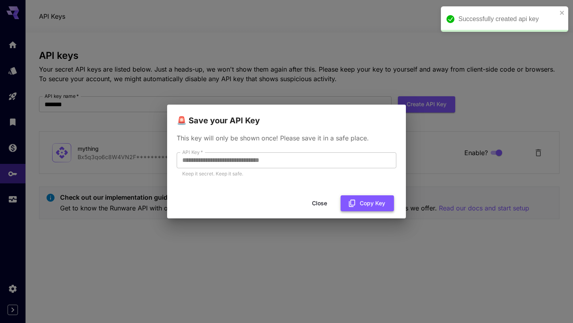
click at [363, 202] on button "Copy Key" at bounding box center [366, 203] width 53 height 16
click at [324, 198] on button "Close" at bounding box center [326, 203] width 36 height 16
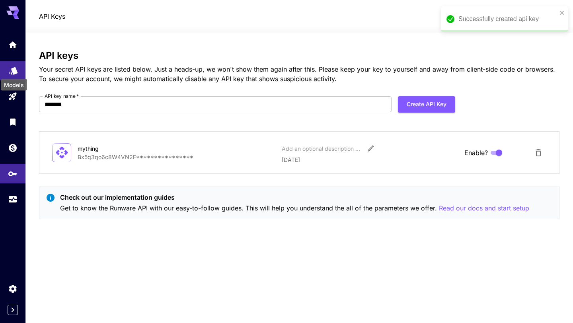
click at [16, 67] on icon "Models" at bounding box center [14, 68] width 10 height 10
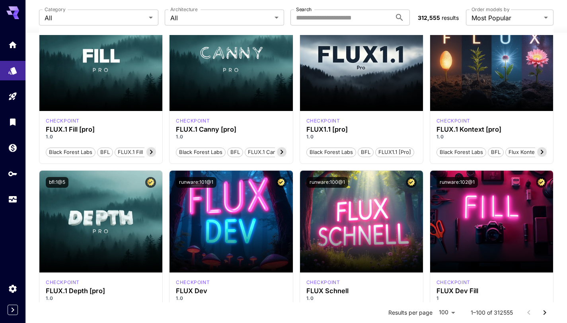
scroll to position [467, 0]
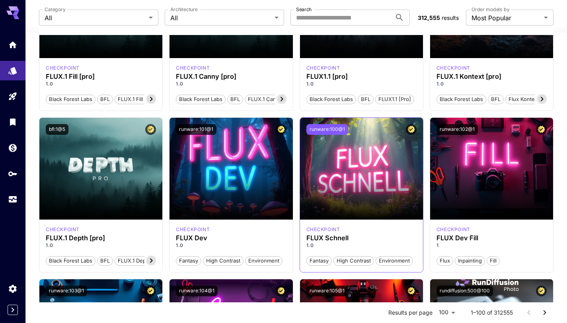
click at [335, 129] on button "runware:100@1" at bounding box center [327, 129] width 42 height 11
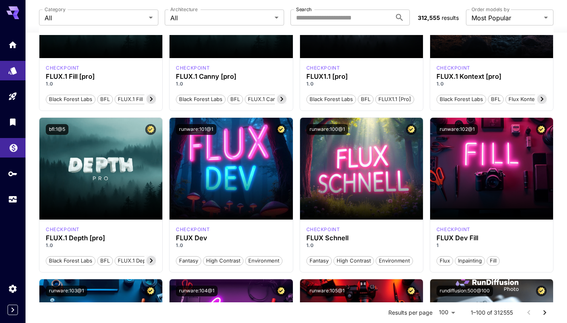
click at [15, 156] on link at bounding box center [12, 147] width 25 height 19
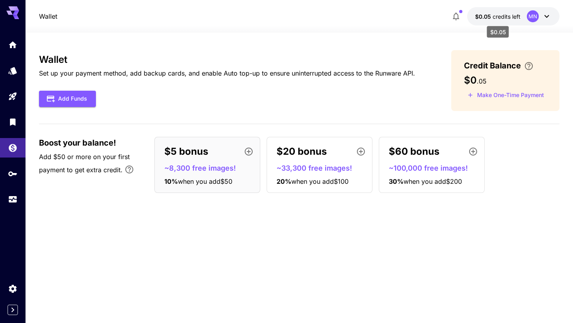
click at [498, 19] on span "credits left" at bounding box center [506, 16] width 28 height 7
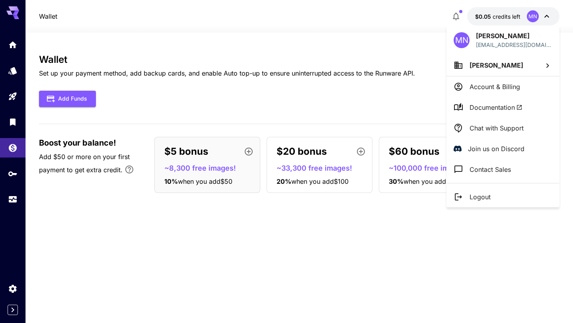
click at [287, 212] on div at bounding box center [286, 161] width 573 height 323
